Goal: Navigation & Orientation: Understand site structure

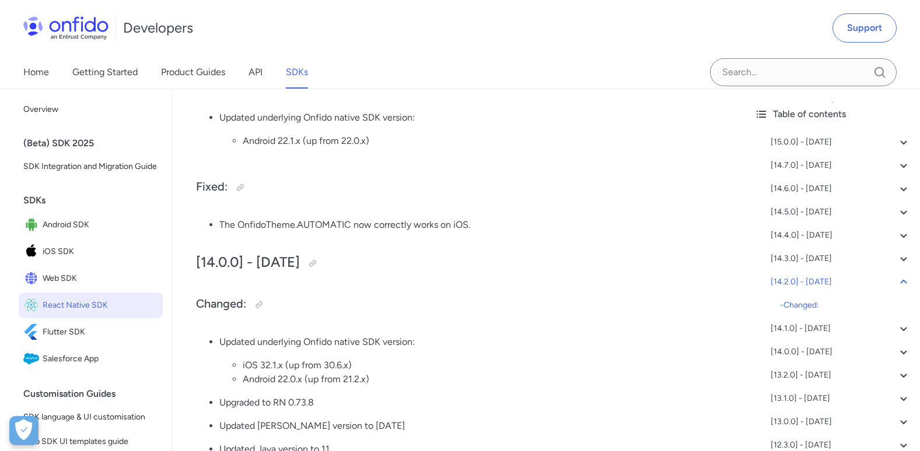
scroll to position [1517, 0]
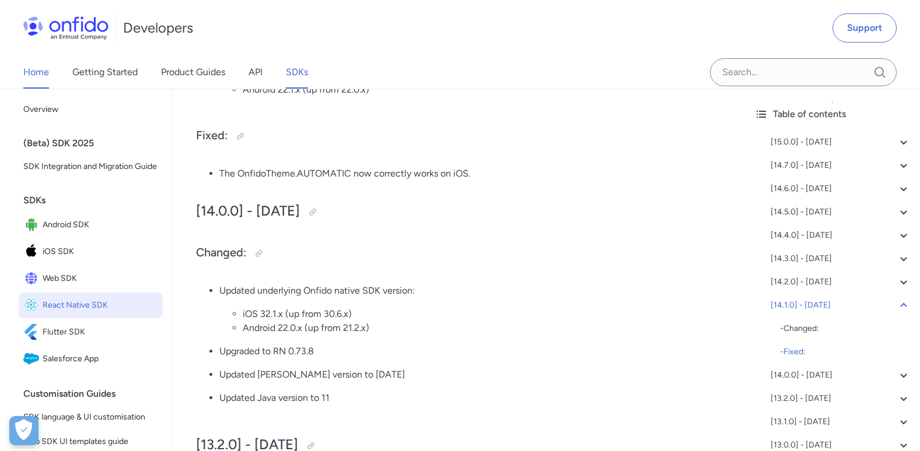
click at [31, 71] on link "Home" at bounding box center [36, 72] width 26 height 33
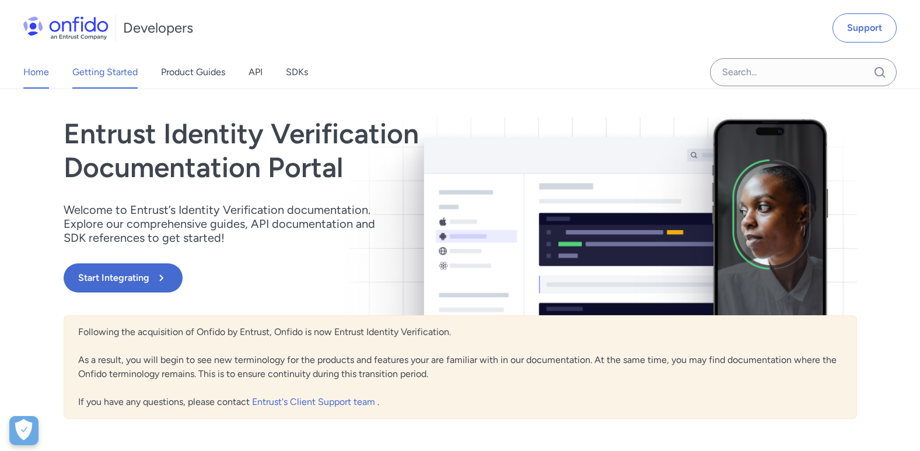
click at [111, 68] on link "Getting Started" at bounding box center [104, 72] width 65 height 33
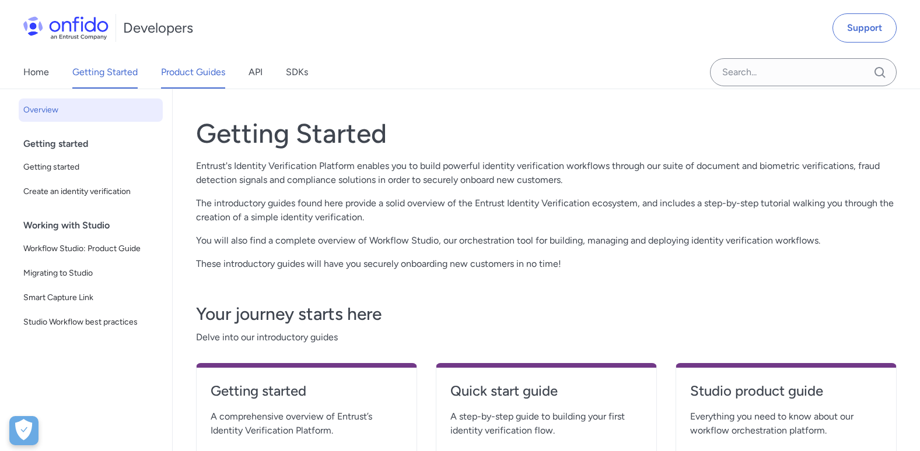
click at [212, 68] on link "Product Guides" at bounding box center [193, 72] width 64 height 33
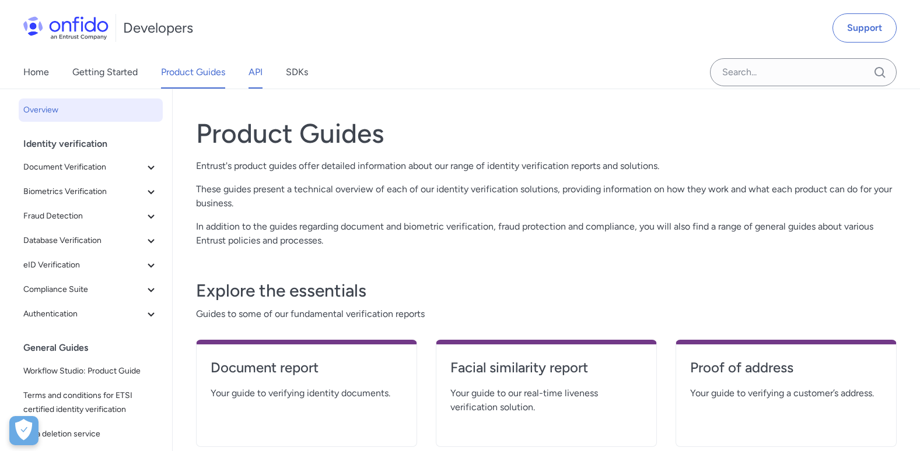
click at [257, 69] on link "API" at bounding box center [255, 72] width 14 height 33
